Goal: Information Seeking & Learning: Learn about a topic

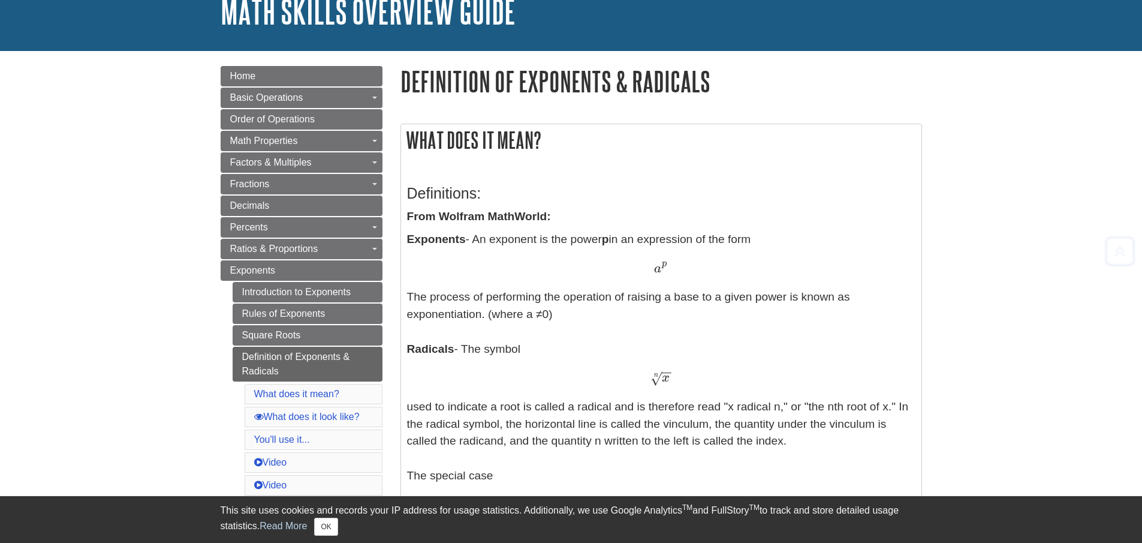
scroll to position [86, 0]
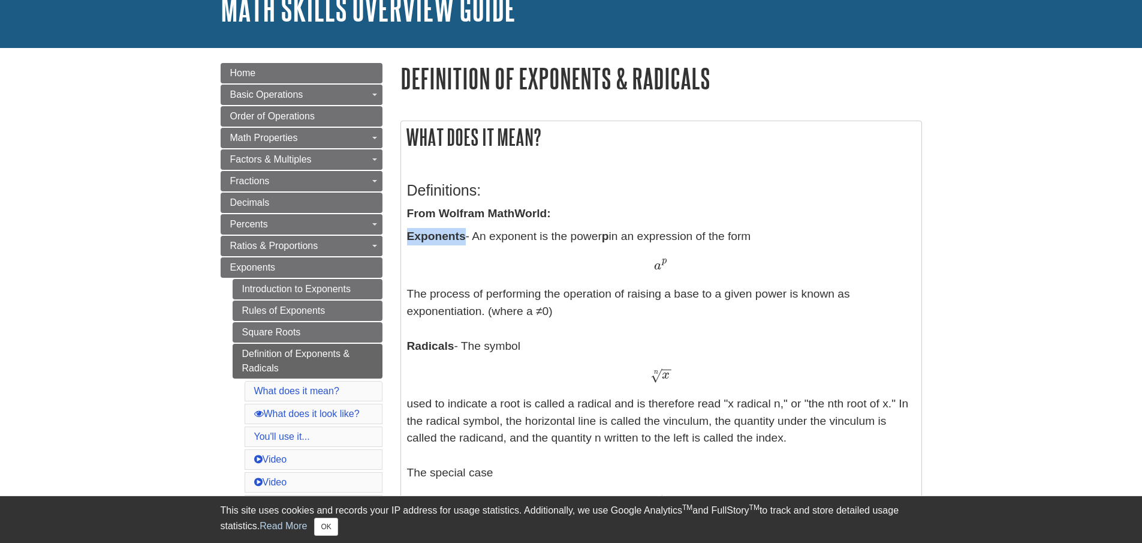
drag, startPoint x: 405, startPoint y: 234, endPoint x: 473, endPoint y: 233, distance: 67.8
click at [466, 234] on div "Definitions: From Wolfram MathWorld: Exponents - An exponent is the power p in …" at bounding box center [661, 536] width 520 height 744
drag, startPoint x: 478, startPoint y: 239, endPoint x: 750, endPoint y: 243, distance: 271.7
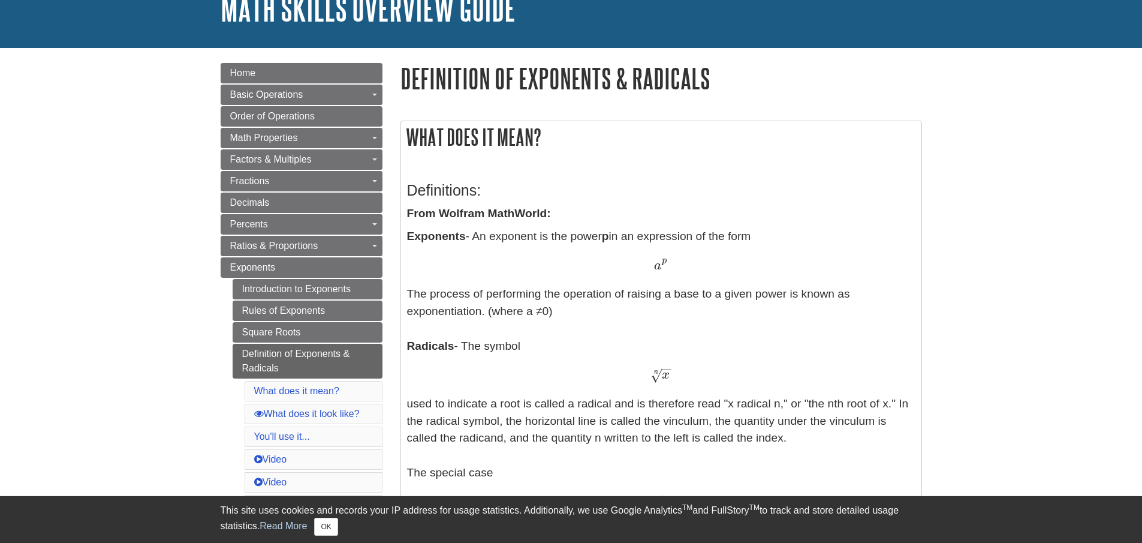
drag, startPoint x: 750, startPoint y: 249, endPoint x: 736, endPoint y: 259, distance: 16.8
drag, startPoint x: 648, startPoint y: 264, endPoint x: 685, endPoint y: 263, distance: 36.6
click at [685, 263] on div "a p a p" at bounding box center [661, 265] width 508 height 17
click at [685, 264] on div "a p a p" at bounding box center [661, 265] width 508 height 17
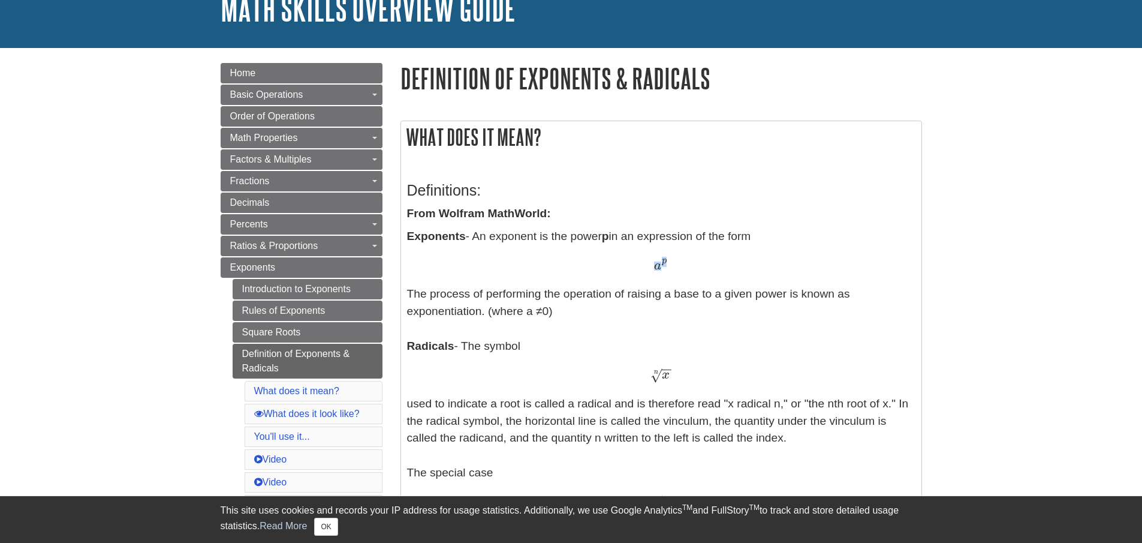
drag, startPoint x: 655, startPoint y: 268, endPoint x: 665, endPoint y: 262, distance: 11.3
click at [665, 269] on span "a p" at bounding box center [660, 269] width 13 height 0
click at [672, 266] on div "a p a p" at bounding box center [661, 265] width 508 height 17
drag, startPoint x: 658, startPoint y: 260, endPoint x: 672, endPoint y: 262, distance: 13.9
click at [671, 262] on div "a p a p" at bounding box center [661, 265] width 508 height 17
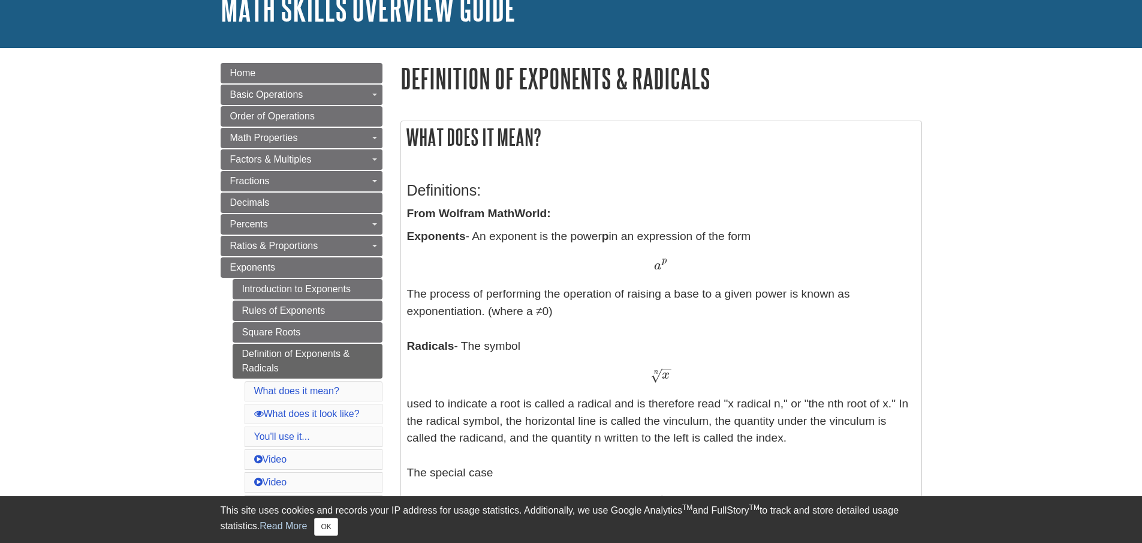
click at [674, 269] on div "a p a p" at bounding box center [661, 265] width 508 height 17
drag, startPoint x: 651, startPoint y: 270, endPoint x: 680, endPoint y: 264, distance: 29.4
click at [676, 265] on div "a p a p" at bounding box center [661, 265] width 508 height 17
click at [683, 263] on div "a p a p" at bounding box center [661, 265] width 508 height 17
drag, startPoint x: 478, startPoint y: 312, endPoint x: 555, endPoint y: 314, distance: 76.8
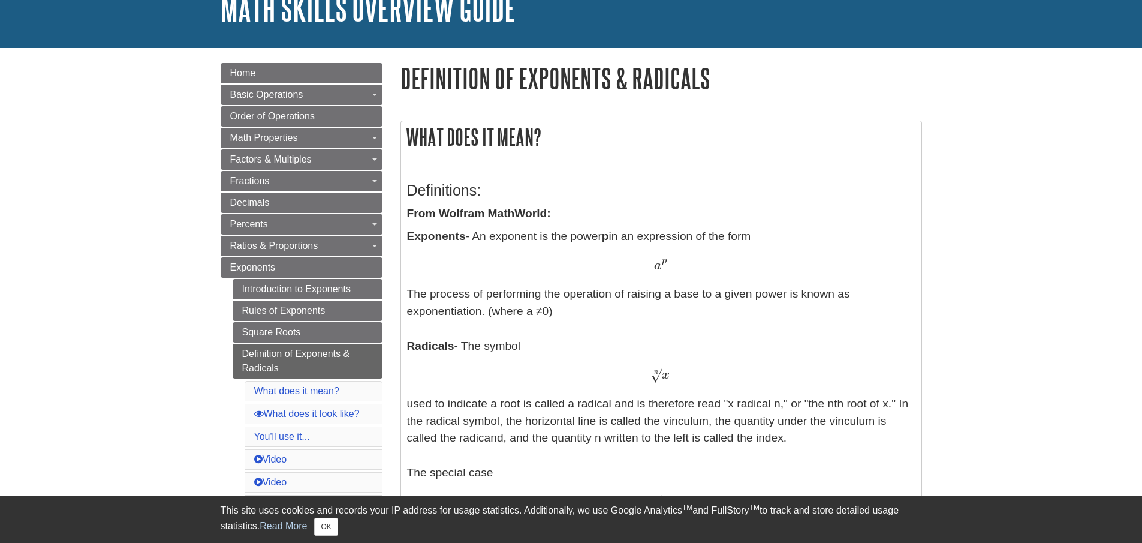
drag, startPoint x: 407, startPoint y: 348, endPoint x: 487, endPoint y: 351, distance: 79.8
click at [480, 368] on div "x − − √ n x n" at bounding box center [661, 374] width 508 height 17
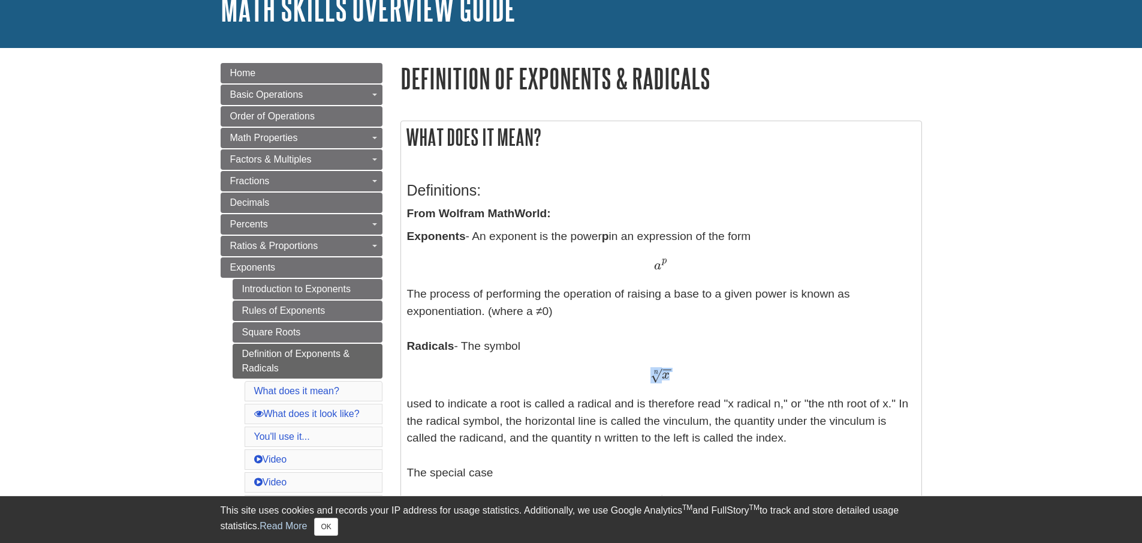
drag, startPoint x: 640, startPoint y: 377, endPoint x: 726, endPoint y: 379, distance: 85.8
click at [726, 379] on div "x − − √ n x n" at bounding box center [661, 374] width 508 height 17
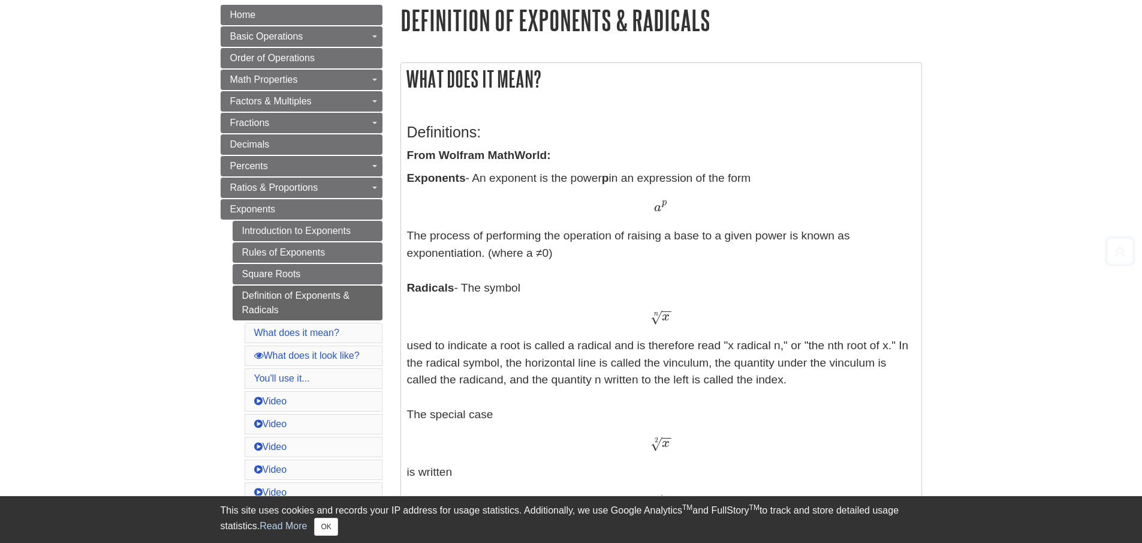
scroll to position [146, 0]
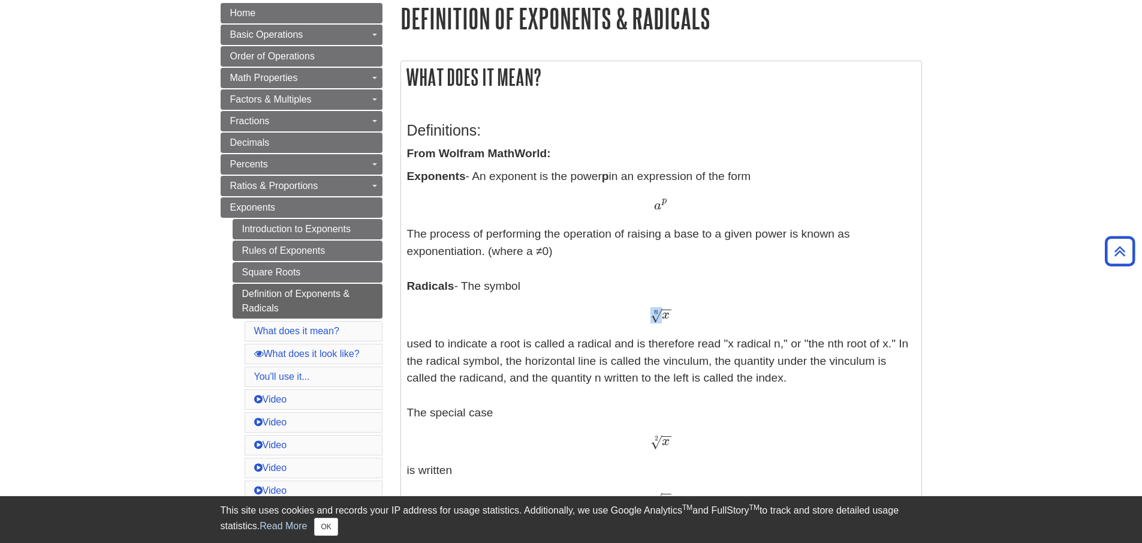
drag, startPoint x: 651, startPoint y: 307, endPoint x: 674, endPoint y: 314, distance: 23.7
click at [673, 313] on div "x − − √ n x n" at bounding box center [661, 314] width 508 height 17
click at [674, 317] on div "x − − √ n x n" at bounding box center [661, 314] width 508 height 17
drag, startPoint x: 665, startPoint y: 315, endPoint x: 657, endPoint y: 315, distance: 8.4
click at [657, 315] on span "x − − √ n" at bounding box center [661, 314] width 21 height 16
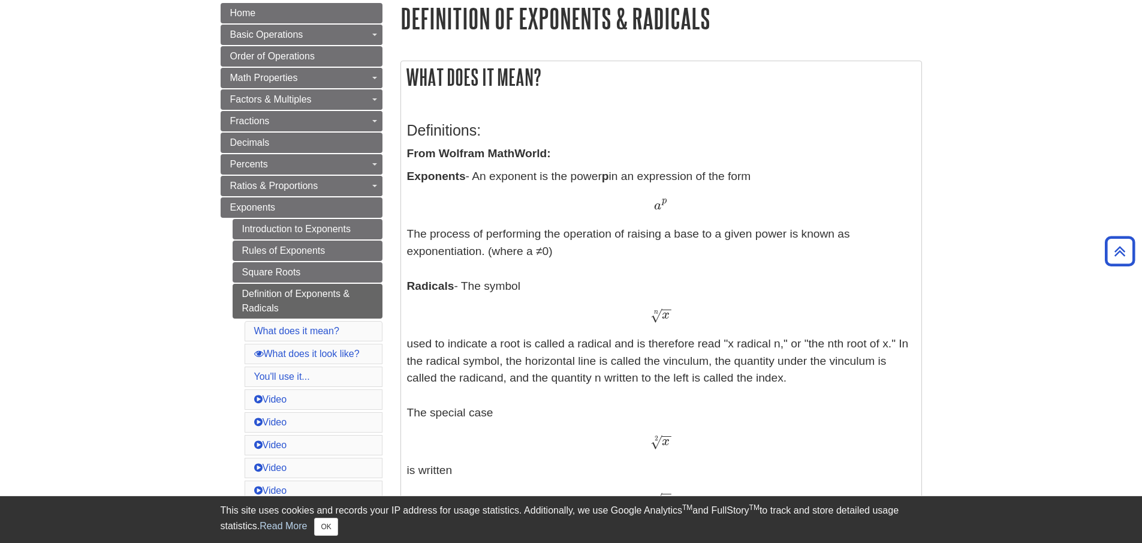
click at [681, 329] on p "Exponents - An exponent is the power p in an expression of the form a p a p The…" at bounding box center [661, 501] width 508 height 667
drag, startPoint x: 670, startPoint y: 316, endPoint x: 654, endPoint y: 315, distance: 16.2
click at [654, 315] on div "x − − √ n x n" at bounding box center [661, 314] width 508 height 17
click at [676, 314] on div "x − − √ n x n" at bounding box center [661, 314] width 508 height 17
drag, startPoint x: 652, startPoint y: 312, endPoint x: 669, endPoint y: 316, distance: 17.2
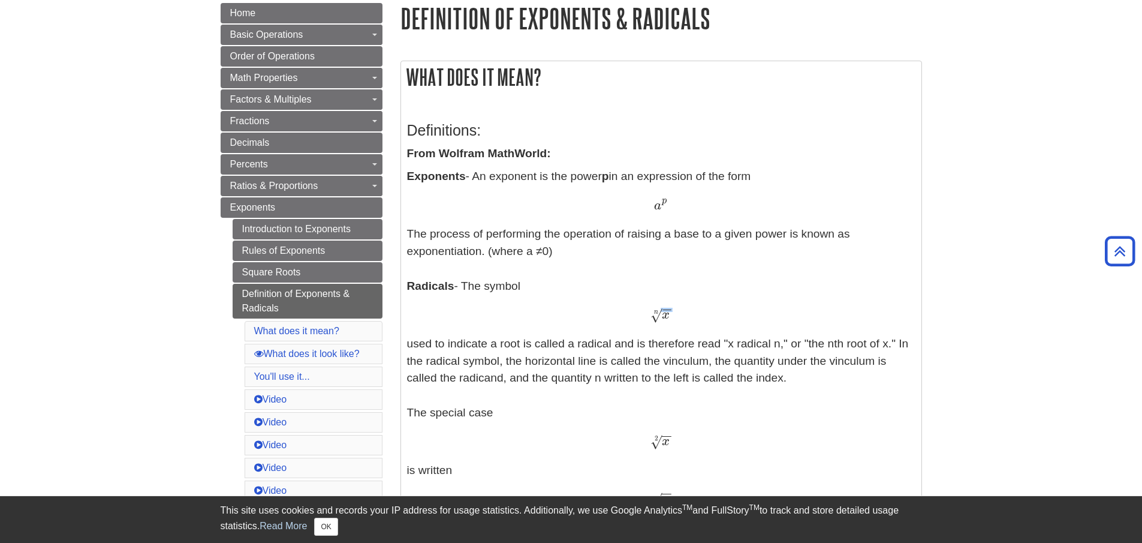
click at [668, 318] on span "x − − √ n" at bounding box center [661, 318] width 21 height 0
click at [733, 318] on div "x − − √ n x n" at bounding box center [661, 314] width 508 height 17
drag, startPoint x: 651, startPoint y: 304, endPoint x: 660, endPoint y: 306, distance: 9.3
click at [660, 306] on p "Exponents - An exponent is the power p in an expression of the form a p a p The…" at bounding box center [661, 501] width 508 height 667
click at [660, 318] on span "√" at bounding box center [656, 315] width 11 height 16
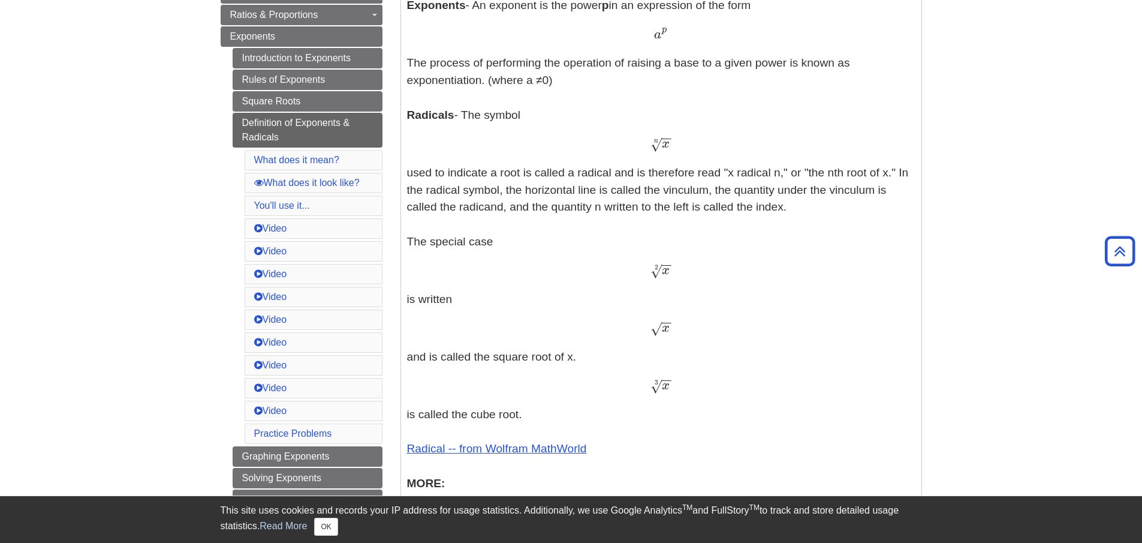
scroll to position [326, 0]
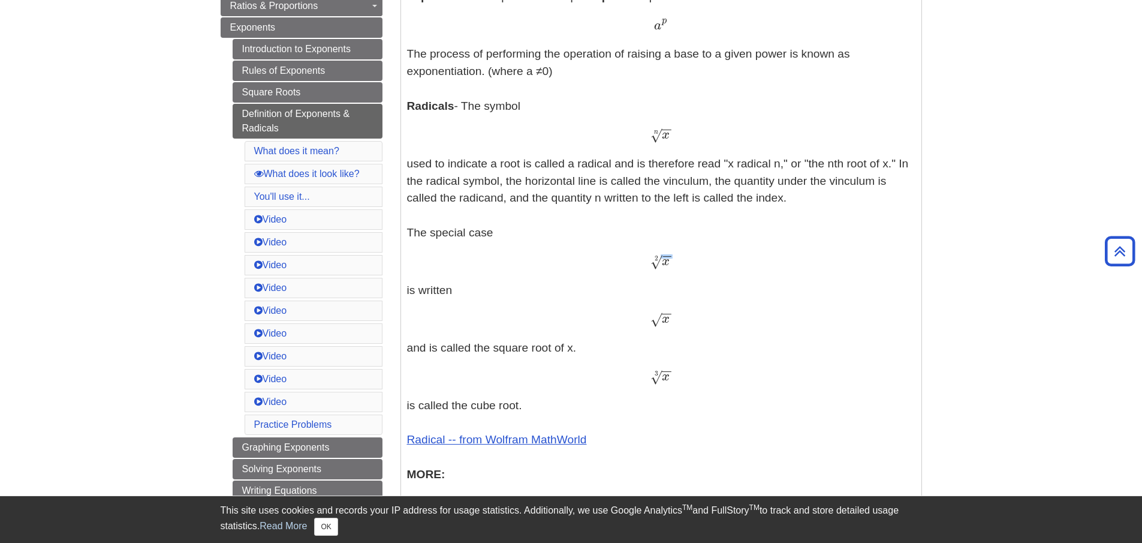
drag, startPoint x: 654, startPoint y: 257, endPoint x: 668, endPoint y: 266, distance: 16.8
click at [668, 265] on span "x − − √ 2" at bounding box center [661, 265] width 21 height 0
click at [663, 270] on p "Exponents - An exponent is the power p in an expression of the form a p a p The…" at bounding box center [661, 321] width 508 height 667
drag, startPoint x: 649, startPoint y: 261, endPoint x: 681, endPoint y: 263, distance: 31.3
click at [681, 263] on div "x − − √ 2 x 2" at bounding box center [661, 261] width 508 height 17
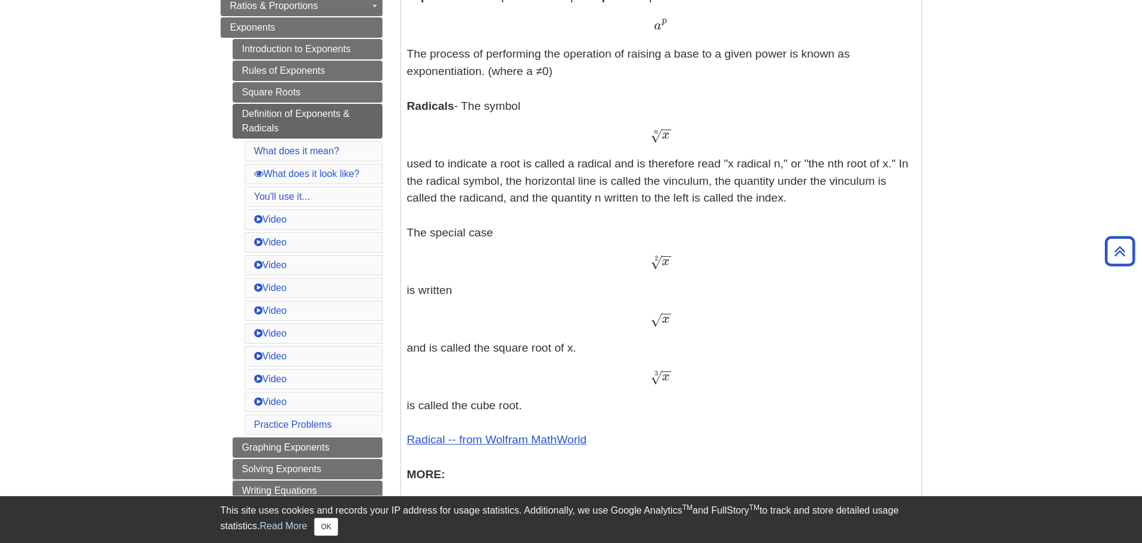
click at [676, 250] on p "Exponents - An exponent is the power p in an expression of the form a p a p The…" at bounding box center [661, 321] width 508 height 667
drag, startPoint x: 651, startPoint y: 260, endPoint x: 675, endPoint y: 261, distance: 24.6
click at [673, 261] on div "x − − √ 2 x 2" at bounding box center [661, 261] width 508 height 17
click at [679, 262] on div "x − − √ 2 x 2" at bounding box center [661, 261] width 508 height 17
drag, startPoint x: 651, startPoint y: 326, endPoint x: 691, endPoint y: 317, distance: 41.3
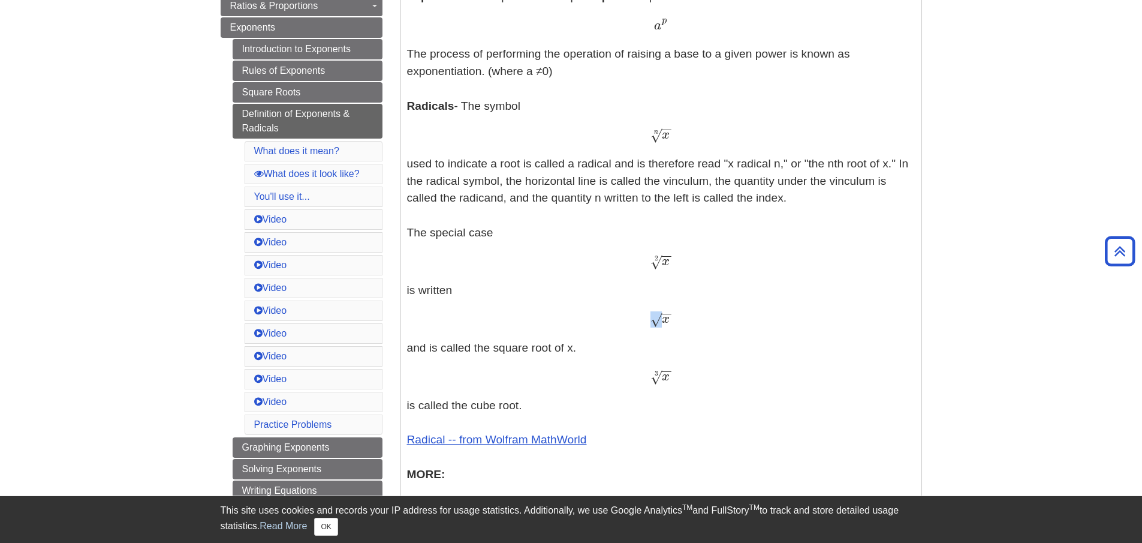
click at [691, 317] on div "x − − √ x" at bounding box center [661, 319] width 508 height 17
drag, startPoint x: 650, startPoint y: 261, endPoint x: 718, endPoint y: 285, distance: 72.1
click at [702, 263] on div "x − − √ 2 x 2" at bounding box center [661, 261] width 508 height 17
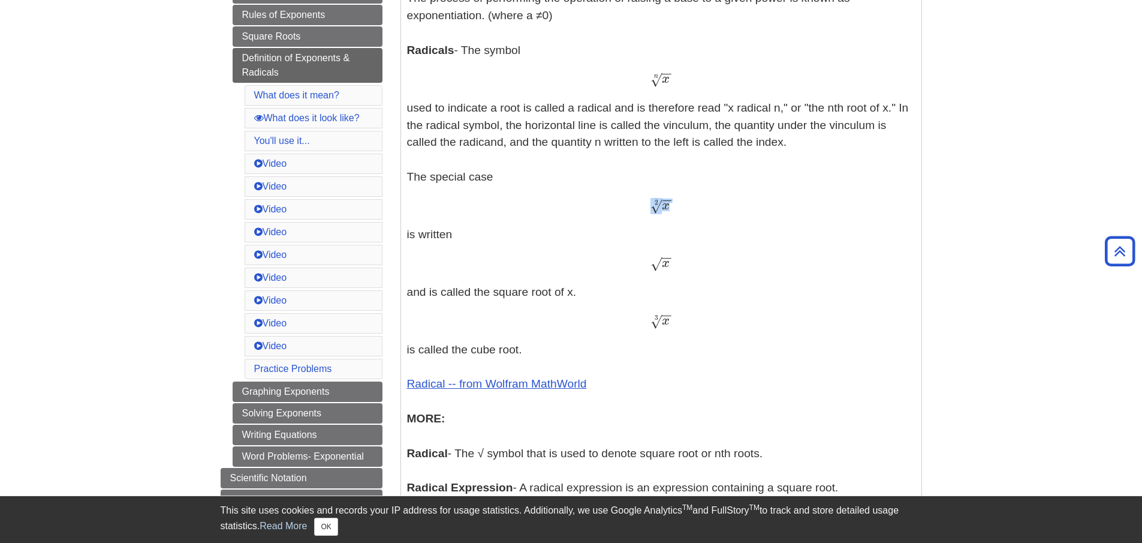
scroll to position [386, 0]
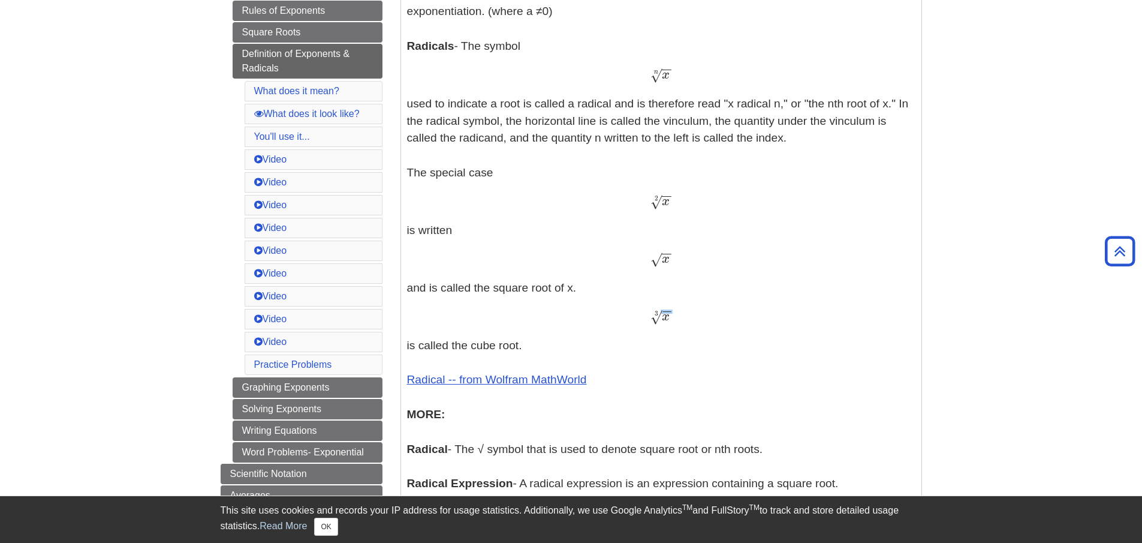
drag, startPoint x: 651, startPoint y: 317, endPoint x: 676, endPoint y: 315, distance: 24.7
click at [668, 320] on span "x − − √ 3" at bounding box center [661, 320] width 21 height 0
click at [678, 316] on div "x − − √ 3 x 3" at bounding box center [661, 316] width 508 height 17
drag, startPoint x: 678, startPoint y: 316, endPoint x: 606, endPoint y: 315, distance: 72.0
click at [615, 315] on div "x − − √ 3 x 3" at bounding box center [661, 316] width 508 height 17
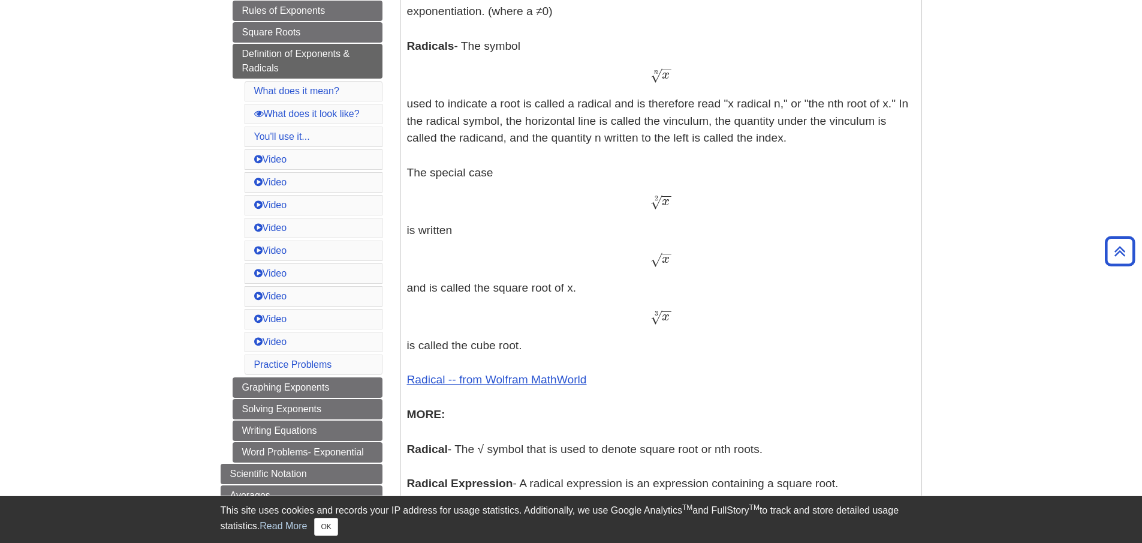
click at [645, 321] on div "x − − √ 3 x 3" at bounding box center [661, 316] width 508 height 17
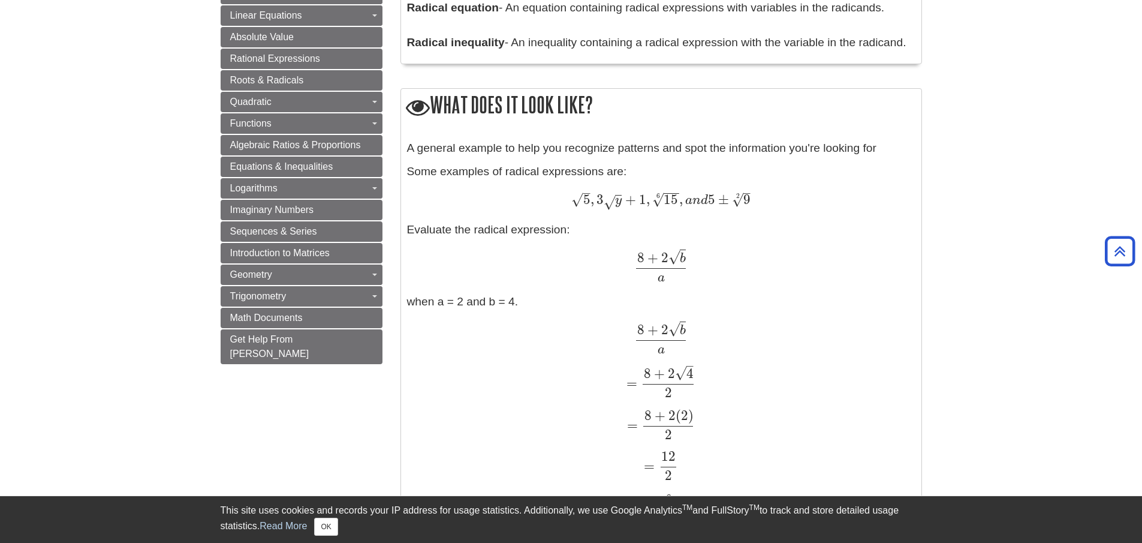
scroll to position [926, 0]
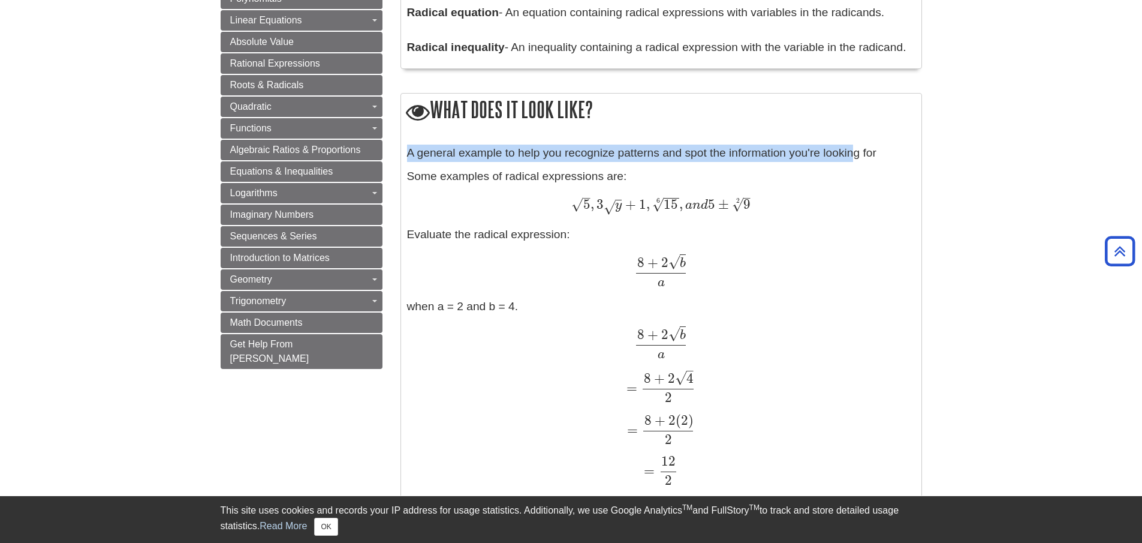
drag, startPoint x: 405, startPoint y: 152, endPoint x: 850, endPoint y: 144, distance: 444.4
click at [853, 146] on div "A general example to help you recognize patterns and spot the information you'r…" at bounding box center [661, 335] width 520 height 393
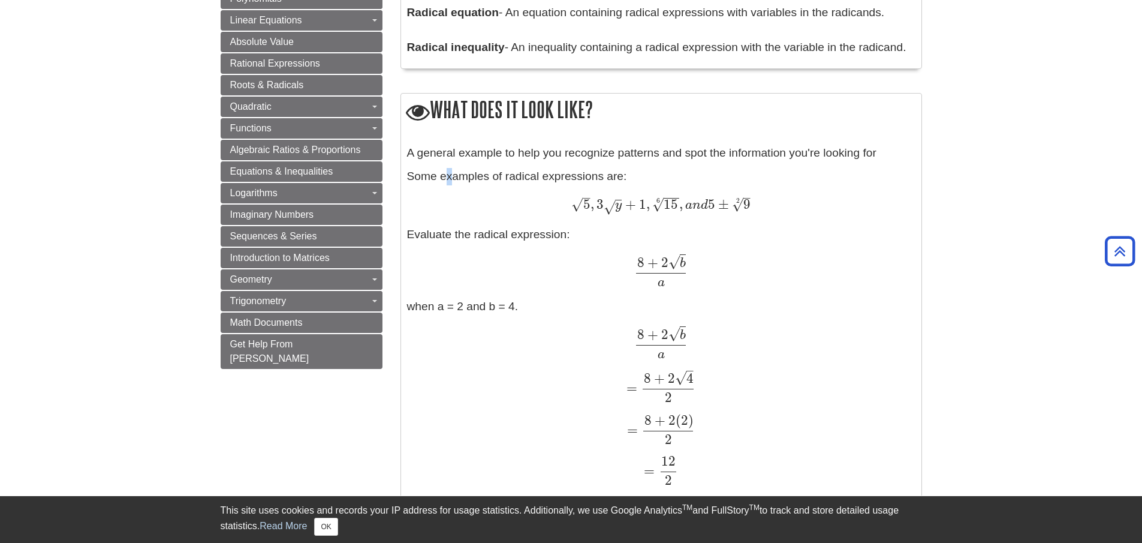
click at [437, 177] on div "A general example to help you recognize patterns and spot the information you'r…" at bounding box center [661, 335] width 508 height 381
click at [576, 204] on span "√" at bounding box center [576, 204] width 11 height 16
drag, startPoint x: 572, startPoint y: 209, endPoint x: 589, endPoint y: 210, distance: 16.8
click at [589, 209] on span "5 – √" at bounding box center [580, 209] width 19 height 0
click at [584, 213] on span "5 – √ , 3 y √ + 1 , 15 − − √ 6 , a n d 5 ± 9 – √ 2" at bounding box center [660, 206] width 179 height 18
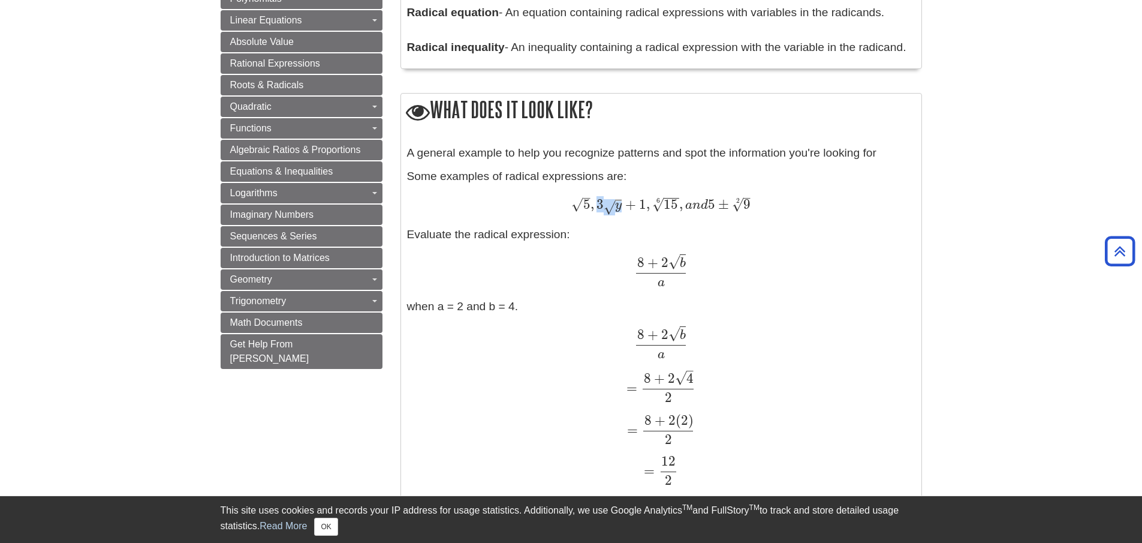
drag, startPoint x: 595, startPoint y: 204, endPoint x: 625, endPoint y: 206, distance: 30.0
click at [625, 206] on span "5 – √ , 3 y √ + 1 , 15 − − √ 6 , a n d 5 ± 9 – √ 2" at bounding box center [660, 204] width 179 height 16
click at [623, 213] on span "5 – √ , 3 y √ + 1 , 15 − − √ 6 , a n d 5 ± 9 – √ 2" at bounding box center [660, 206] width 179 height 18
drag, startPoint x: 656, startPoint y: 203, endPoint x: 669, endPoint y: 202, distance: 13.2
click at [669, 209] on span "15 − − √ 6" at bounding box center [665, 209] width 27 height 0
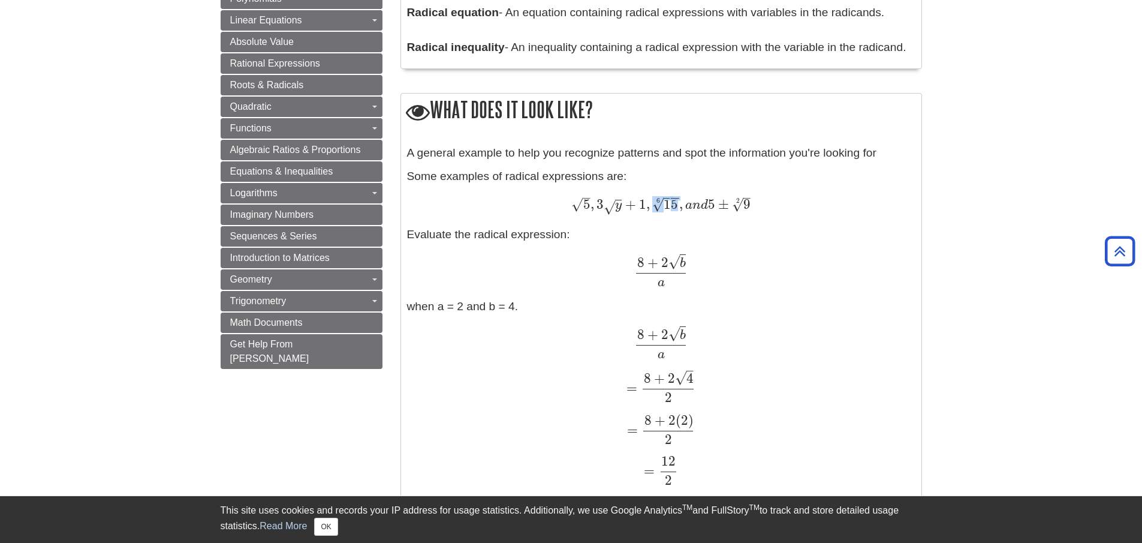
drag, startPoint x: 670, startPoint y: 207, endPoint x: 675, endPoint y: 215, distance: 10.0
click at [670, 207] on span "15" at bounding box center [671, 204] width 14 height 16
click at [697, 206] on span "n" at bounding box center [697, 204] width 8 height 13
drag, startPoint x: 734, startPoint y: 207, endPoint x: 750, endPoint y: 197, distance: 18.6
click at [750, 209] on span "9 – √ 2" at bounding box center [741, 209] width 19 height 0
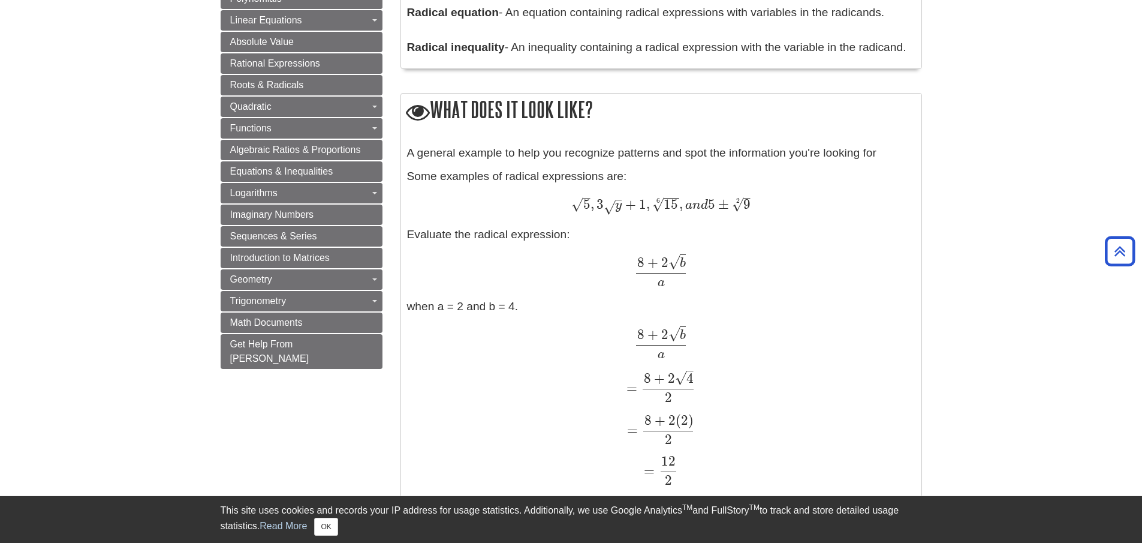
click at [765, 212] on div "5 – √ , 3 y √ + 1 , 15 − − √ 6 , a n d 5 ± 9 – √ 2 5 , 3 y + 1 , 15 6 , a n d 5…" at bounding box center [661, 206] width 508 height 18
drag, startPoint x: 401, startPoint y: 236, endPoint x: 587, endPoint y: 237, distance: 186.5
click at [589, 239] on div "A general example to help you recognize patterns and spot the information you'r…" at bounding box center [661, 335] width 508 height 381
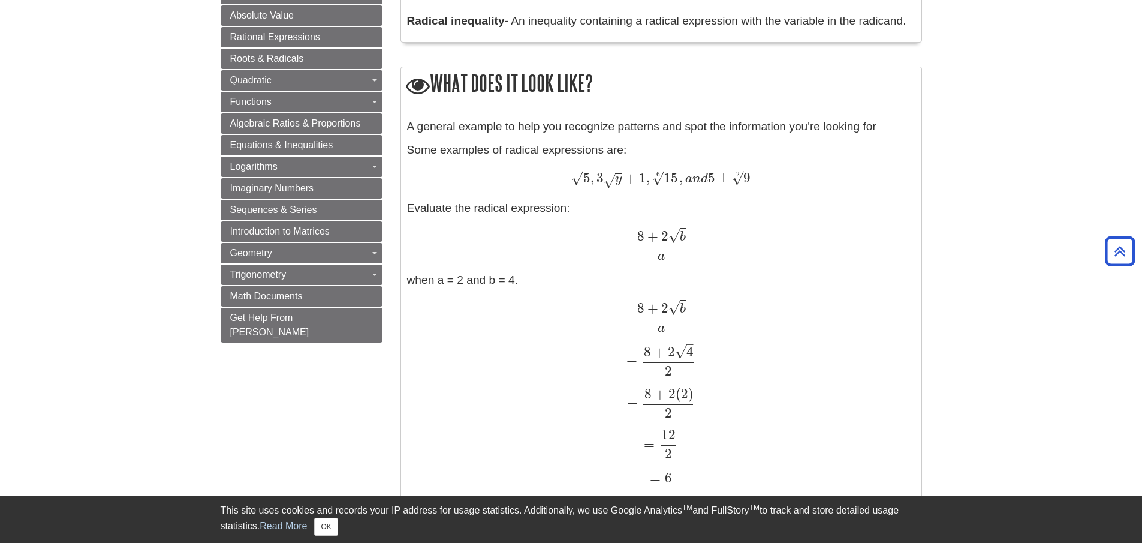
scroll to position [986, 0]
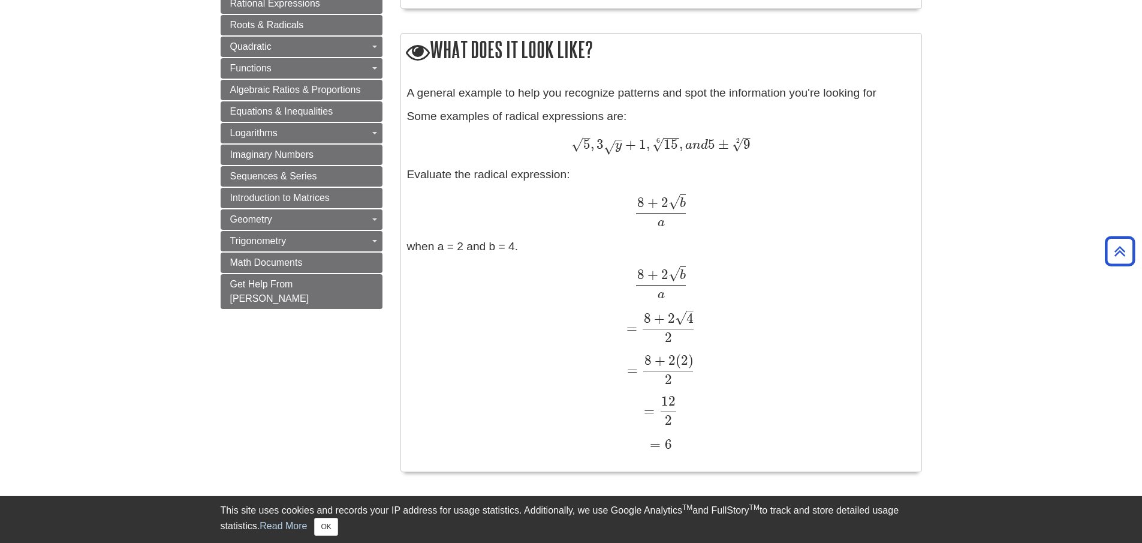
drag, startPoint x: 636, startPoint y: 204, endPoint x: 685, endPoint y: 204, distance: 49.8
click at [685, 203] on span "8 + 2 b √ a" at bounding box center [660, 203] width 53 height 34
click at [691, 203] on div "8 + 2 b √ a 8 + 2 b a" at bounding box center [661, 211] width 508 height 32
click at [678, 203] on span "√" at bounding box center [674, 202] width 11 height 16
drag, startPoint x: 681, startPoint y: 202, endPoint x: 693, endPoint y: 203, distance: 12.6
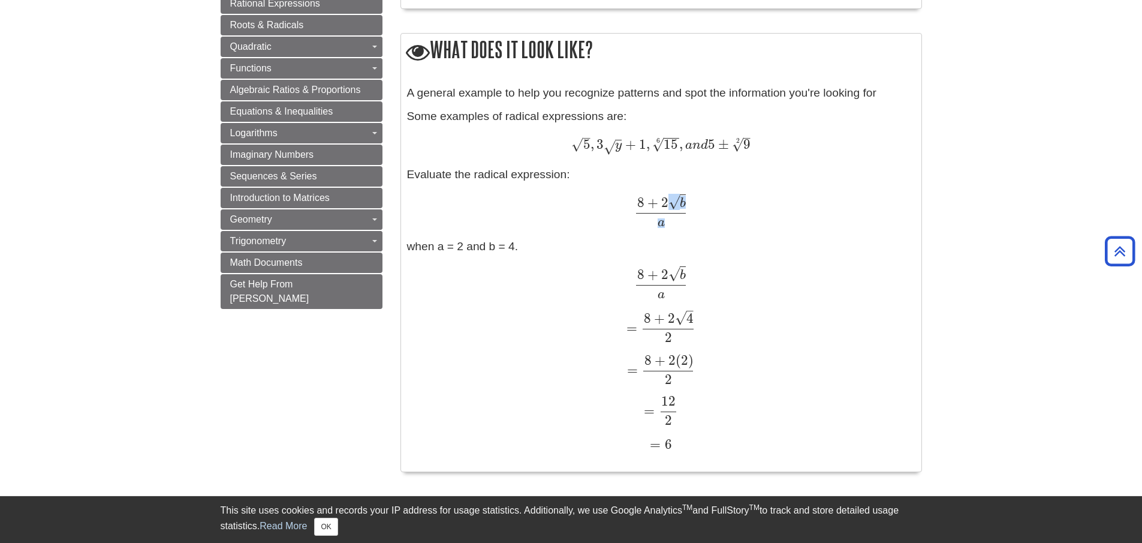
click at [693, 203] on div "8 + 2 b √ a 8 + 2 b a" at bounding box center [661, 211] width 508 height 32
click at [697, 212] on div "8 + 2 b √ a 8 + 2 b a" at bounding box center [661, 211] width 508 height 32
drag, startPoint x: 657, startPoint y: 220, endPoint x: 671, endPoint y: 220, distance: 14.4
click at [670, 220] on span "8 + 2 b √ a" at bounding box center [660, 203] width 53 height 34
drag, startPoint x: 678, startPoint y: 205, endPoint x: 687, endPoint y: 206, distance: 9.0
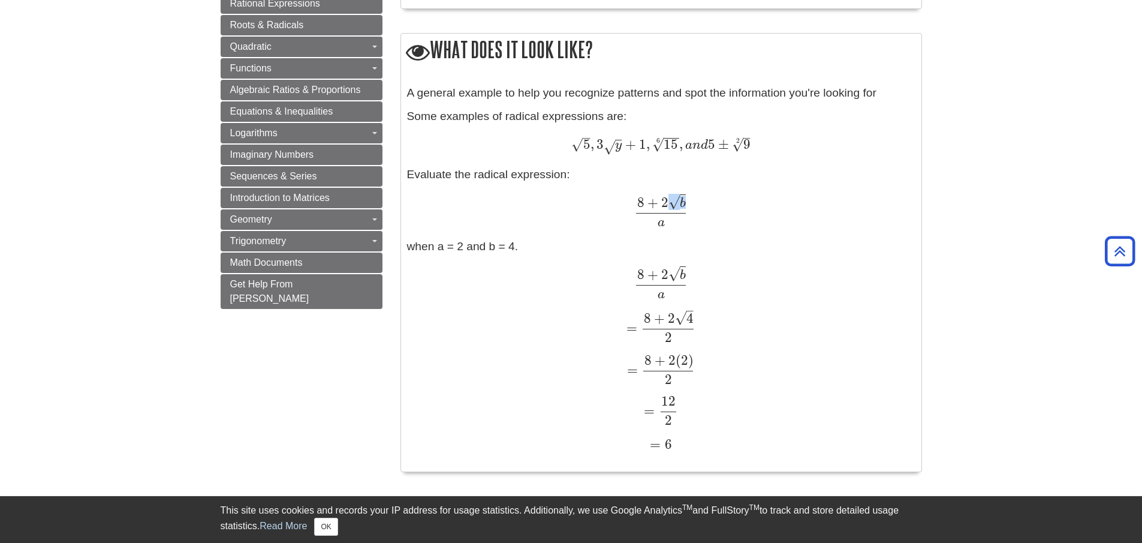
click at [682, 207] on span "b √" at bounding box center [677, 207] width 17 height 0
drag, startPoint x: 685, startPoint y: 222, endPoint x: 675, endPoint y: 242, distance: 21.5
click at [685, 223] on span "8 + 2 b √ a" at bounding box center [660, 211] width 53 height 32
drag, startPoint x: 633, startPoint y: 272, endPoint x: 651, endPoint y: 270, distance: 18.1
click at [651, 270] on div "8 + 2 b √ a 8 + 2 b a" at bounding box center [661, 283] width 508 height 32
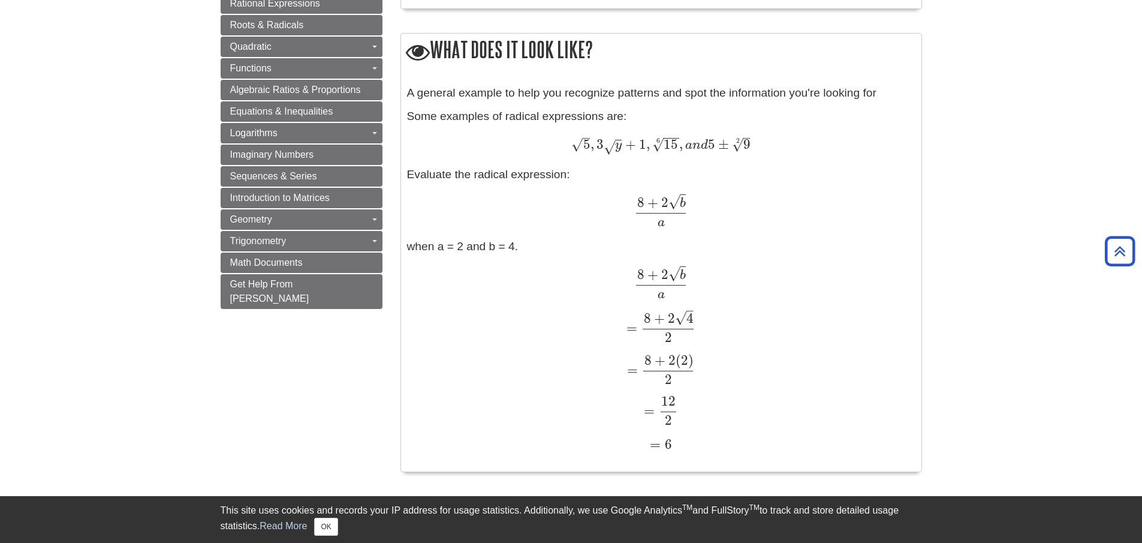
click at [663, 287] on span at bounding box center [661, 280] width 50 height 18
drag, startPoint x: 642, startPoint y: 357, endPoint x: 667, endPoint y: 357, distance: 24.6
click at [666, 357] on span "= 8 + 2 ( 2 ) 2" at bounding box center [661, 361] width 68 height 34
drag, startPoint x: 679, startPoint y: 365, endPoint x: 688, endPoint y: 363, distance: 9.8
click at [690, 365] on span "8 + 2 ( 2 )" at bounding box center [669, 360] width 49 height 16
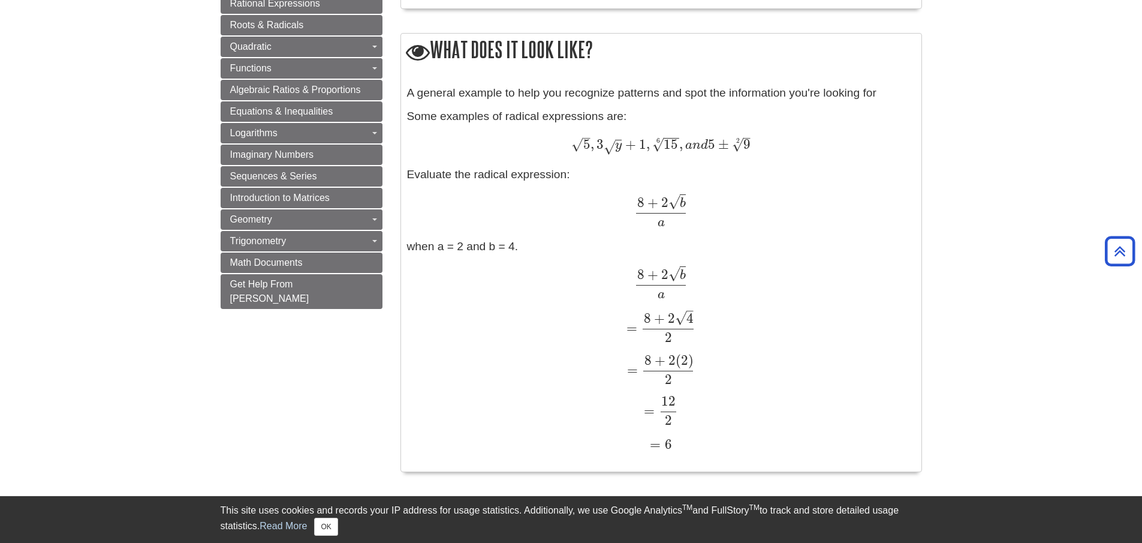
click at [651, 363] on span "8" at bounding box center [648, 360] width 7 height 16
drag, startPoint x: 676, startPoint y: 380, endPoint x: 705, endPoint y: 381, distance: 28.8
click at [699, 380] on div "= 8 + 2 ( 2 ) 2 = 8 + 2 ( 2 ) 2" at bounding box center [661, 369] width 508 height 31
click at [671, 403] on span "= 12 2" at bounding box center [661, 402] width 34 height 34
click at [678, 429] on div "A general example to help you recognize patterns and spot the information you'r…" at bounding box center [661, 275] width 508 height 381
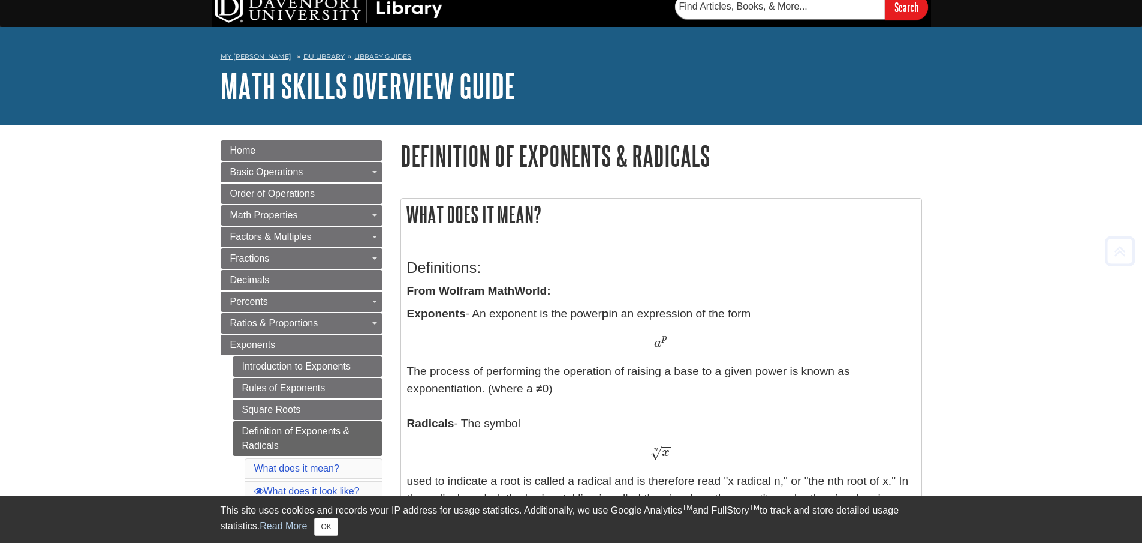
scroll to position [0, 0]
